Goal: Task Accomplishment & Management: Manage account settings

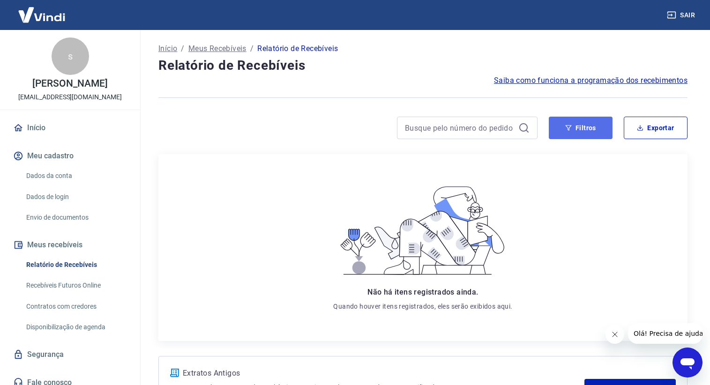
click at [570, 128] on icon "button" at bounding box center [568, 128] width 7 height 7
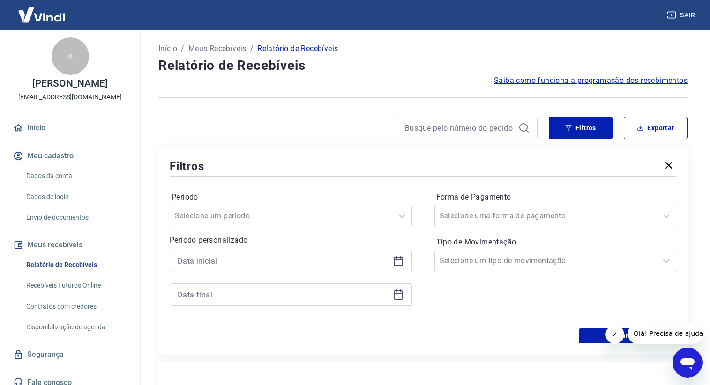
click at [666, 162] on icon "button" at bounding box center [668, 165] width 11 height 11
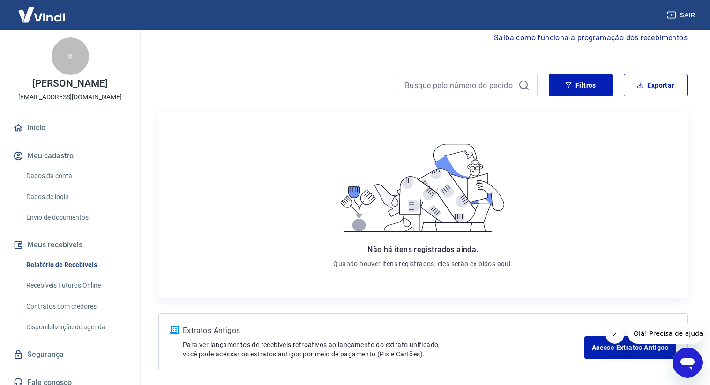
scroll to position [80, 0]
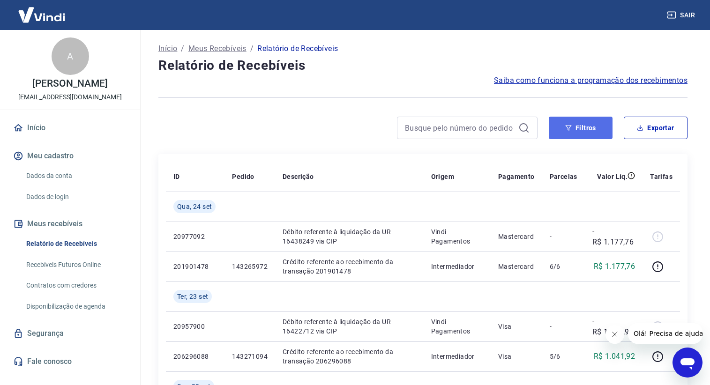
drag, startPoint x: 573, startPoint y: 124, endPoint x: 570, endPoint y: 117, distance: 7.6
click at [573, 124] on button "Filtros" at bounding box center [581, 128] width 64 height 22
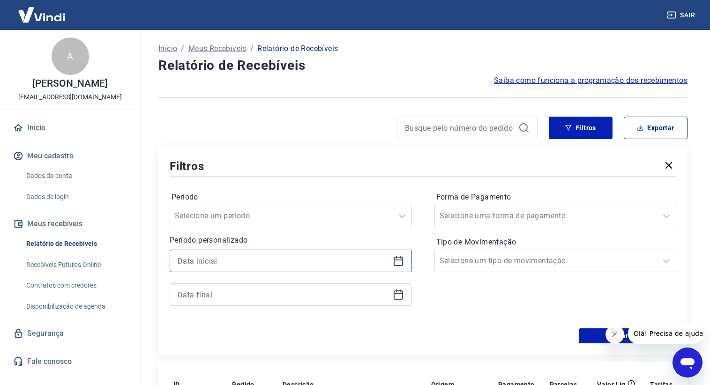
click at [208, 262] on input at bounding box center [283, 261] width 211 height 14
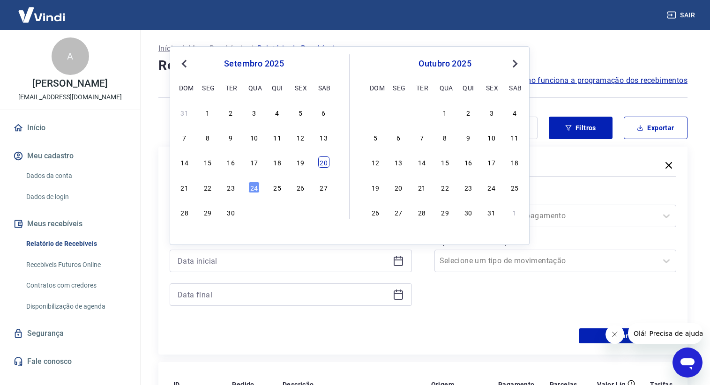
click at [322, 164] on div "20" at bounding box center [323, 162] width 11 height 11
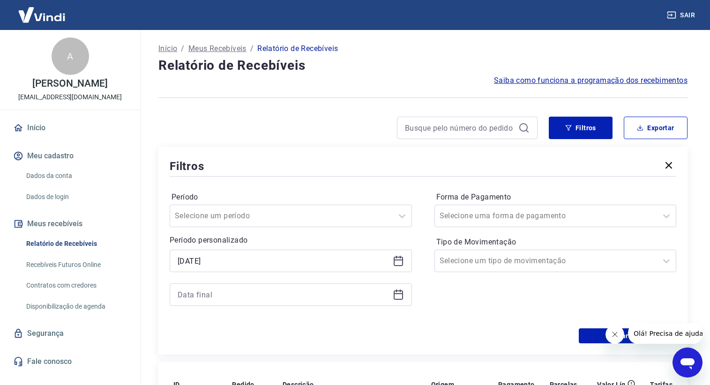
type input "20/09/2025"
click at [280, 295] on input at bounding box center [283, 295] width 211 height 14
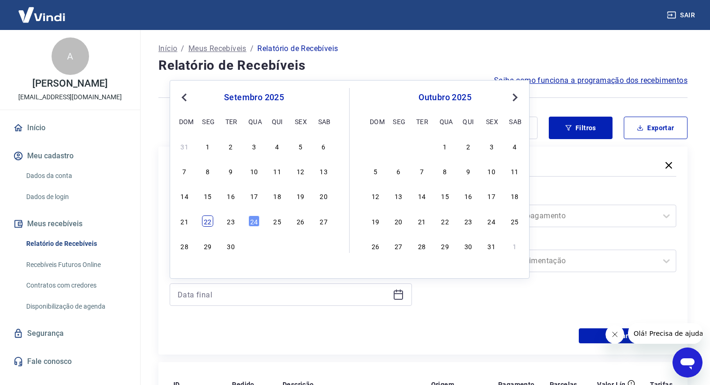
click at [203, 221] on div "22" at bounding box center [207, 221] width 11 height 11
type input "22/09/2025"
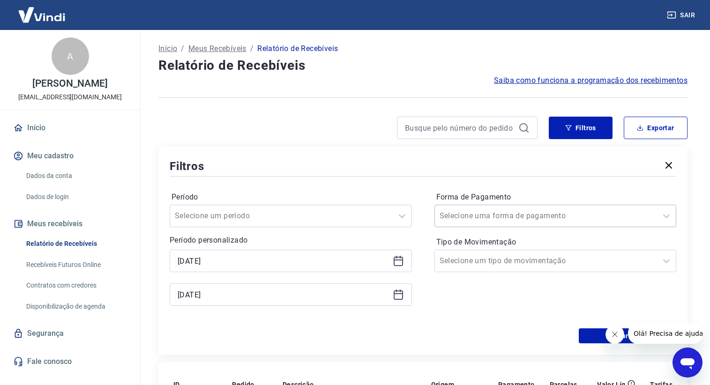
click at [479, 221] on input "Forma de Pagamento" at bounding box center [487, 215] width 95 height 11
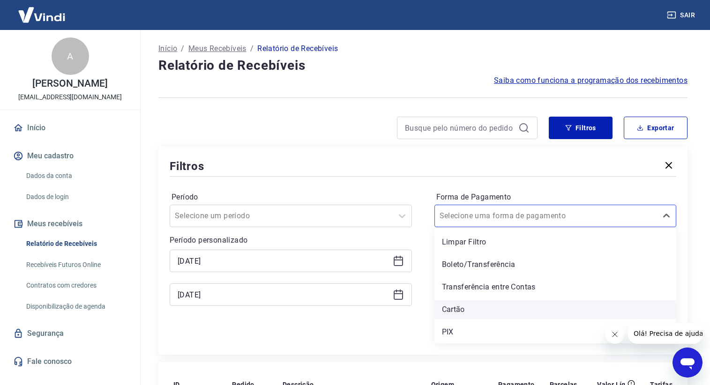
click at [470, 302] on div "Cartão" at bounding box center [555, 309] width 242 height 19
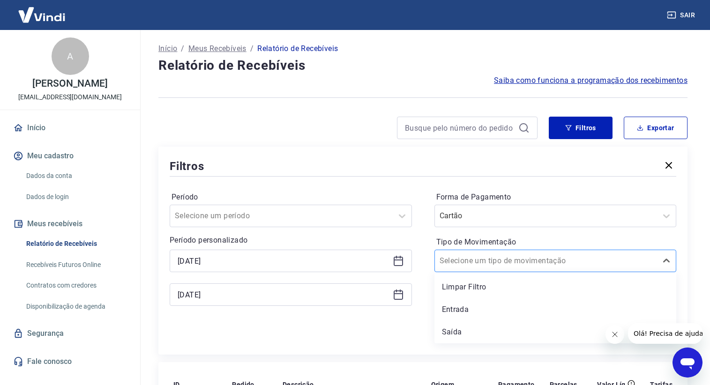
click at [462, 261] on input "Tipo de Movimentação" at bounding box center [487, 260] width 95 height 11
click at [464, 308] on div "Entrada" at bounding box center [555, 309] width 242 height 19
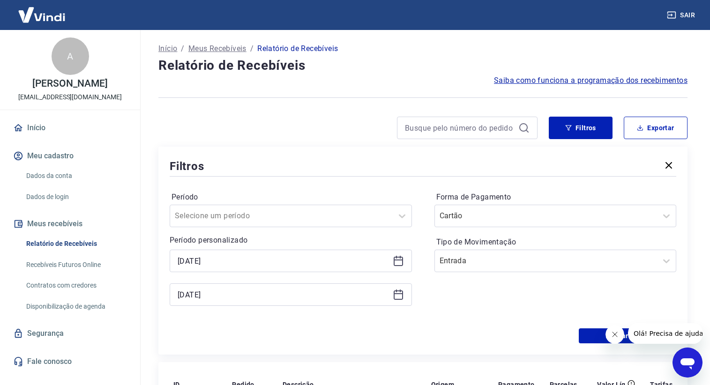
click at [615, 335] on icon "Fechar mensagem da empresa" at bounding box center [614, 334] width 7 height 7
click at [612, 335] on button "Aplicar filtros" at bounding box center [627, 335] width 97 height 15
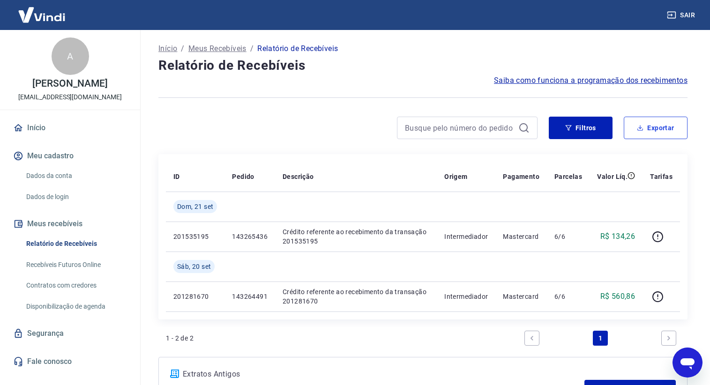
drag, startPoint x: 642, startPoint y: 122, endPoint x: 643, endPoint y: 131, distance: 9.0
click at [644, 129] on button "Exportar" at bounding box center [656, 128] width 64 height 22
type input "20/09/2025"
type input "22/09/2025"
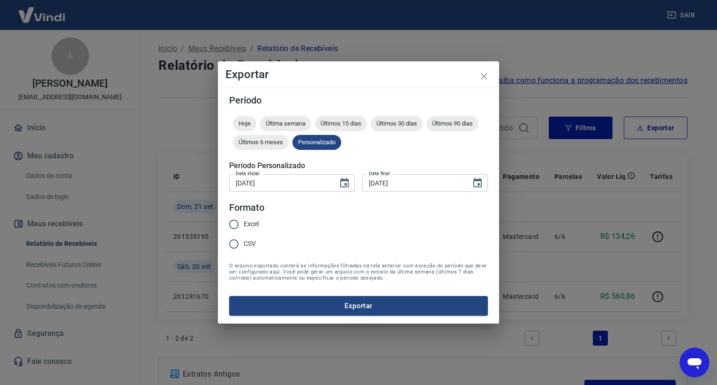
click at [243, 224] on input "Excel" at bounding box center [234, 225] width 20 height 20
radio input "true"
click at [311, 306] on button "Exportar" at bounding box center [358, 306] width 259 height 20
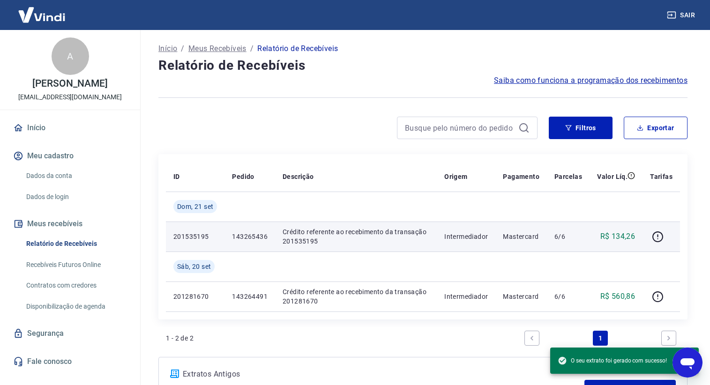
drag, startPoint x: 325, startPoint y: 359, endPoint x: 548, endPoint y: 229, distance: 258.3
click at [325, 359] on div "Extratos Antigos Para ver lançamentos de recebíveis retroativos ao lançamento d…" at bounding box center [422, 385] width 529 height 57
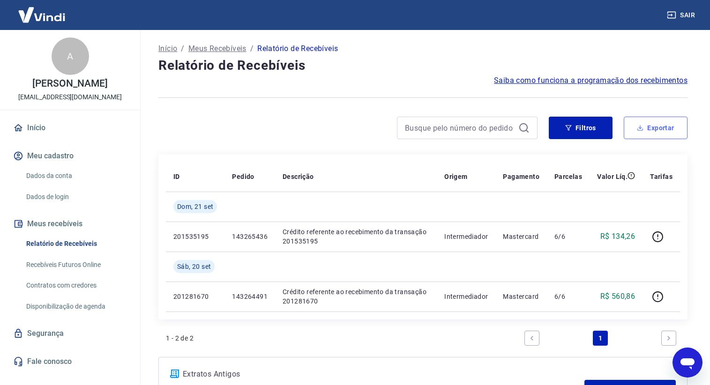
click at [635, 132] on button "Exportar" at bounding box center [656, 128] width 64 height 22
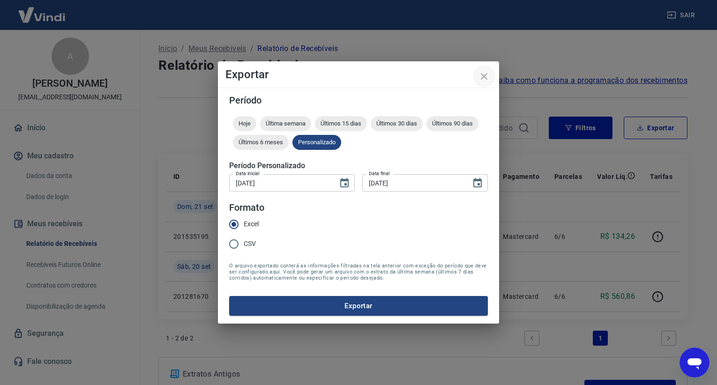
drag, startPoint x: 496, startPoint y: 76, endPoint x: 490, endPoint y: 79, distance: 6.1
click at [495, 76] on h2 "Exportar" at bounding box center [358, 74] width 281 height 26
click at [488, 81] on icon "close" at bounding box center [483, 76] width 11 height 11
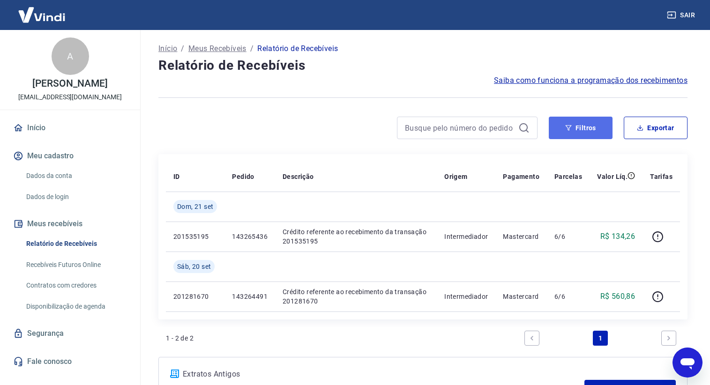
click at [574, 123] on button "Filtros" at bounding box center [581, 128] width 64 height 22
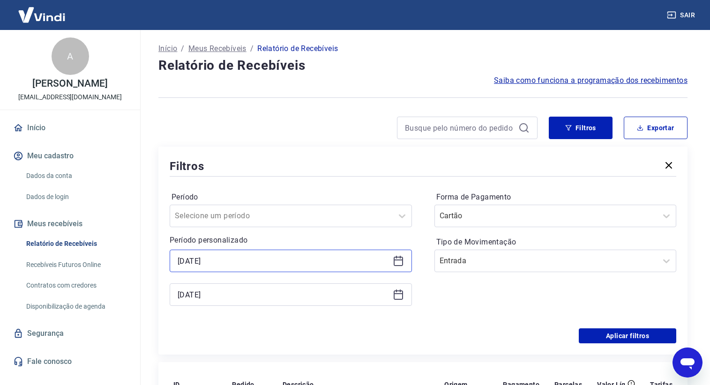
click at [250, 259] on input "20/09/2025" at bounding box center [283, 261] width 211 height 14
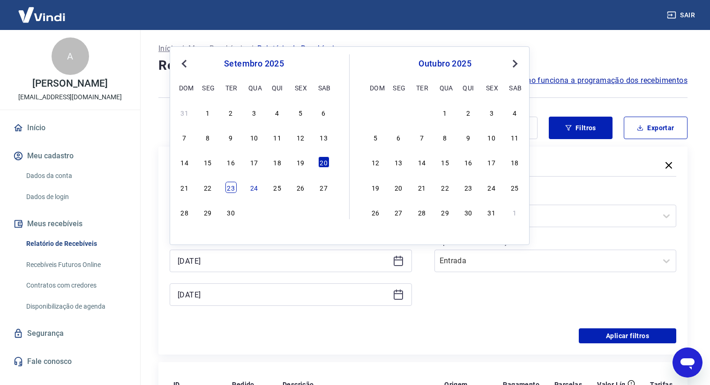
click at [226, 186] on div "23" at bounding box center [230, 187] width 11 height 11
type input "23/09/2025"
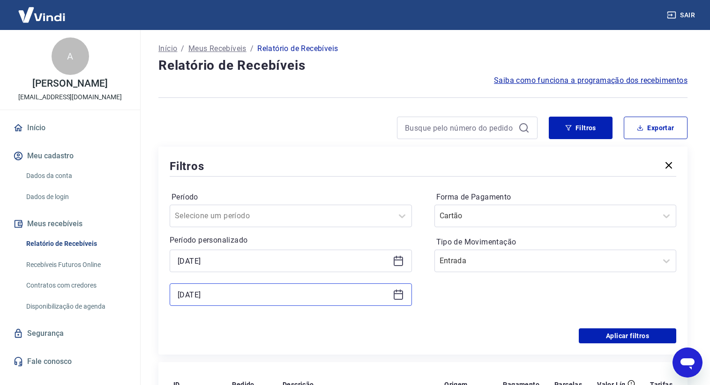
click at [218, 301] on input "22/09/2025" at bounding box center [283, 295] width 211 height 14
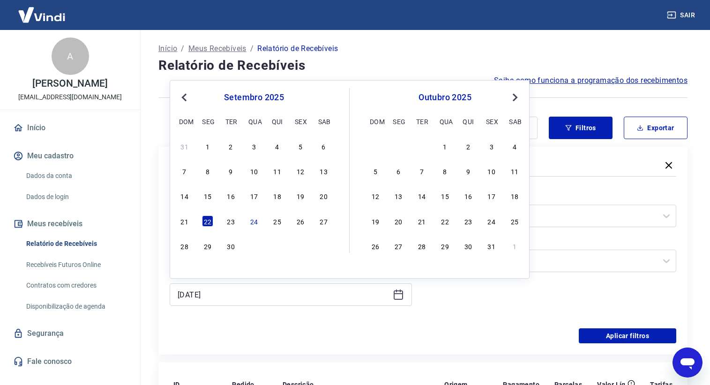
click at [226, 222] on div "23" at bounding box center [230, 221] width 11 height 11
type input "23/09/2025"
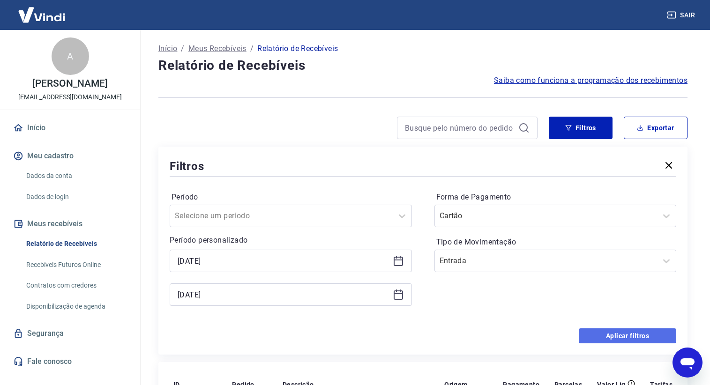
click at [601, 336] on button "Aplicar filtros" at bounding box center [627, 335] width 97 height 15
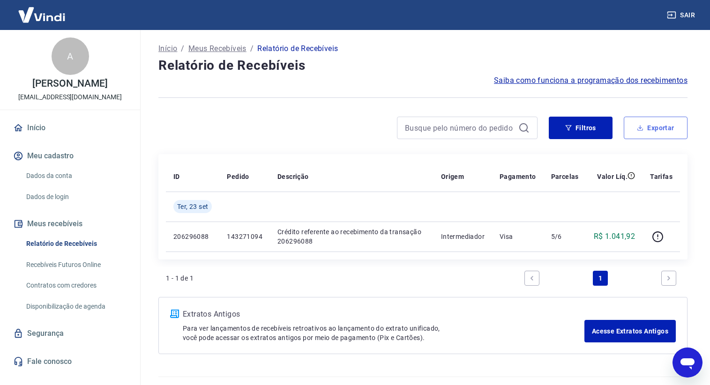
click at [633, 124] on button "Exportar" at bounding box center [656, 128] width 64 height 22
type input "23/09/2025"
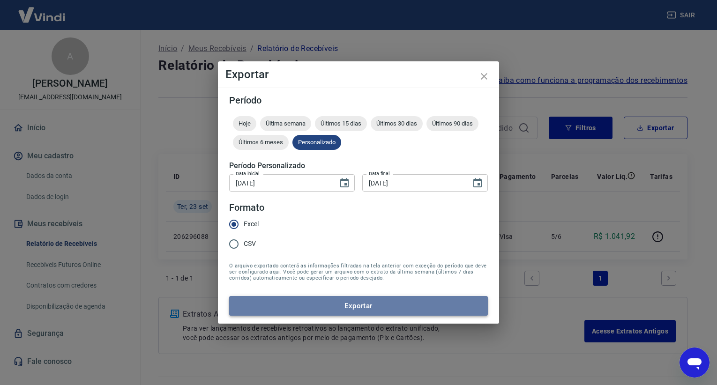
click at [392, 298] on button "Exportar" at bounding box center [358, 306] width 259 height 20
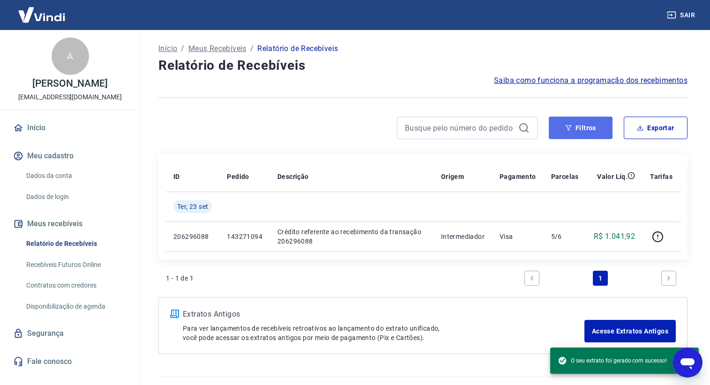
click at [586, 123] on button "Filtros" at bounding box center [581, 128] width 64 height 22
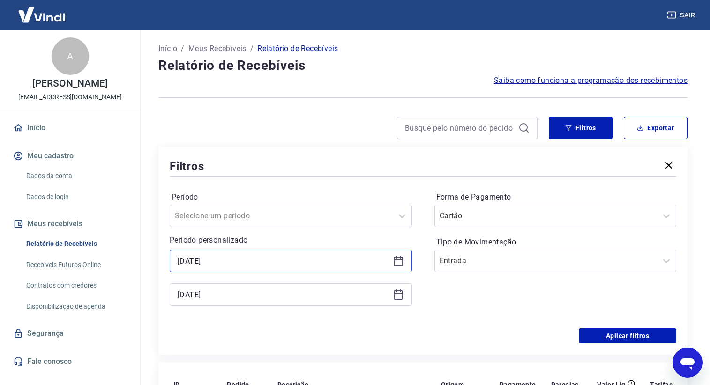
click at [218, 261] on input "23/09/2025" at bounding box center [283, 261] width 211 height 14
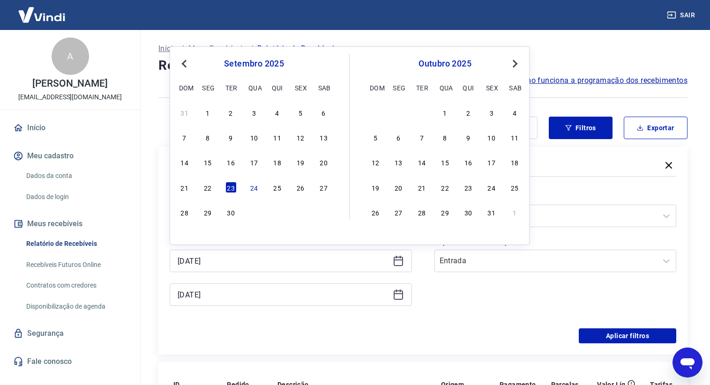
click at [253, 186] on div "24" at bounding box center [253, 187] width 11 height 11
type input "24/09/2025"
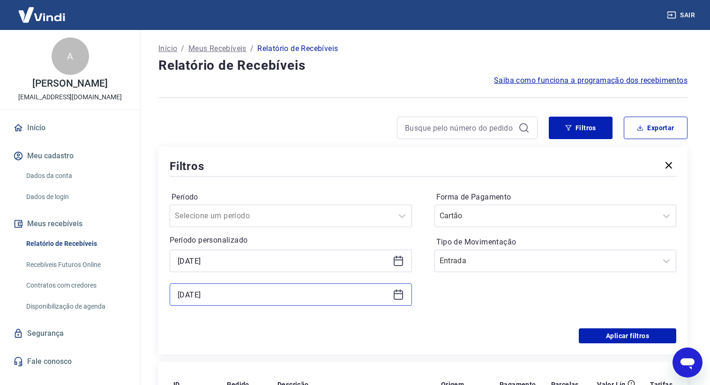
click at [246, 298] on input "23/09/2025" at bounding box center [283, 295] width 211 height 14
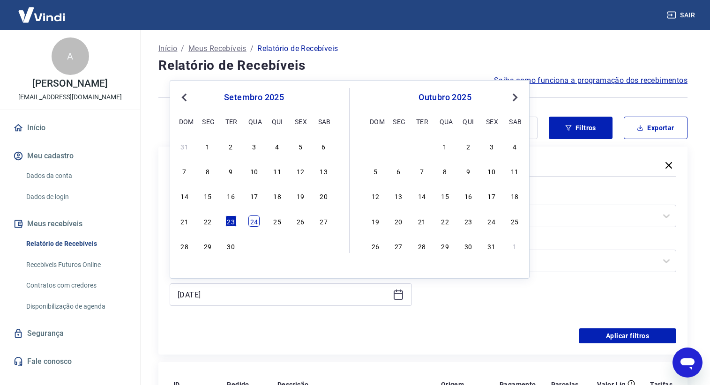
click at [252, 226] on div "24" at bounding box center [253, 221] width 11 height 11
type input "24/09/2025"
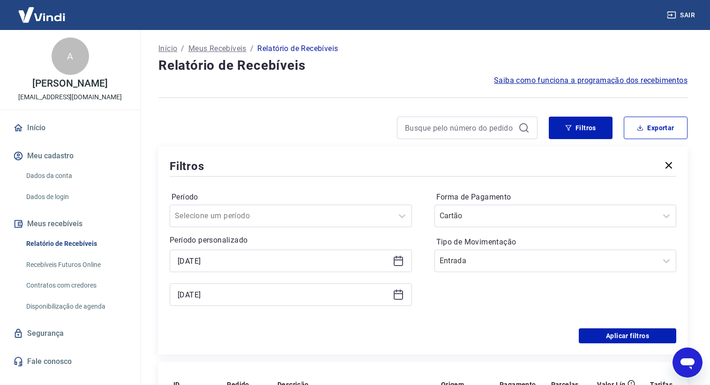
click at [594, 345] on div "Filtros Período Selecione um período Período personalizado Selected date: quart…" at bounding box center [422, 251] width 529 height 208
click at [594, 336] on button "Aplicar filtros" at bounding box center [627, 335] width 97 height 15
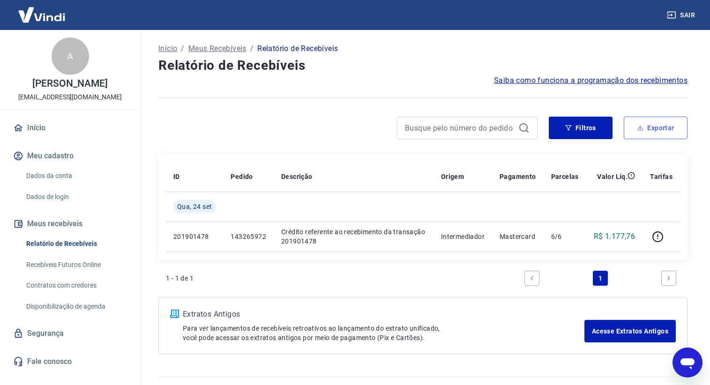
click at [651, 128] on button "Exportar" at bounding box center [656, 128] width 64 height 22
type input "24/09/2025"
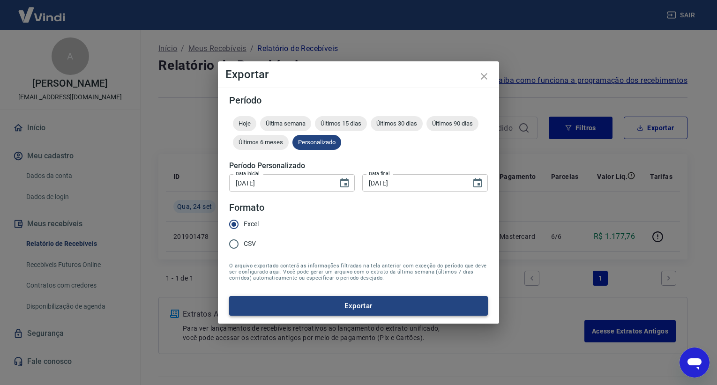
click at [360, 302] on button "Exportar" at bounding box center [358, 306] width 259 height 20
